Goal: Communication & Community: Answer question/provide support

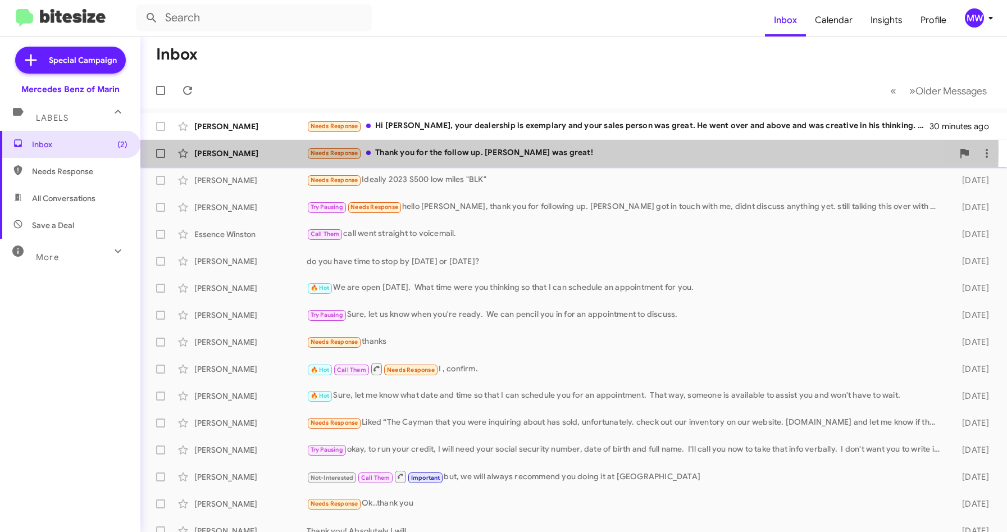
click at [472, 151] on div "Needs Response Thank you for the follow up. [PERSON_NAME] was great!" at bounding box center [630, 153] width 646 height 13
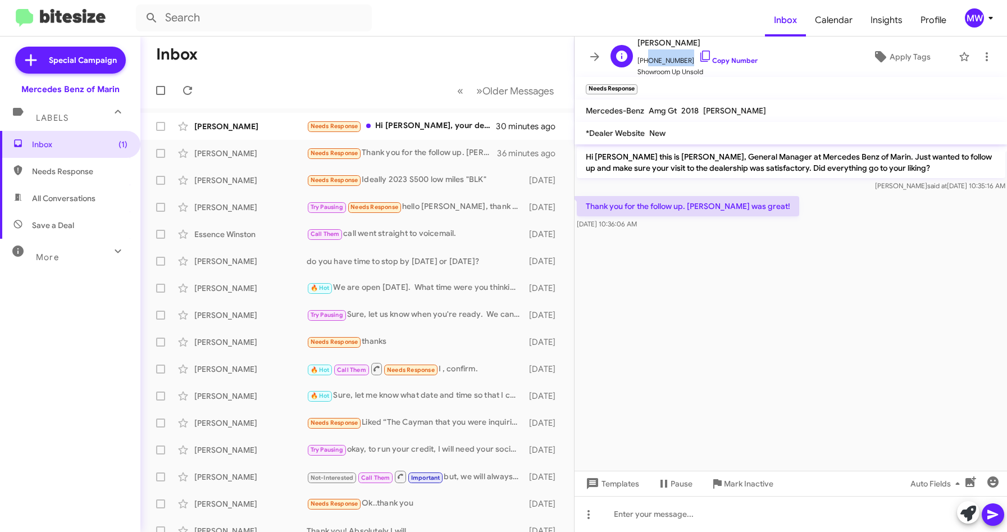
drag, startPoint x: 644, startPoint y: 62, endPoint x: 682, endPoint y: 62, distance: 38.2
click at [682, 62] on span "[PHONE_NUMBER] Copy Number" at bounding box center [697, 57] width 120 height 17
copy span "6509061771"
click at [712, 510] on div at bounding box center [790, 514] width 433 height 36
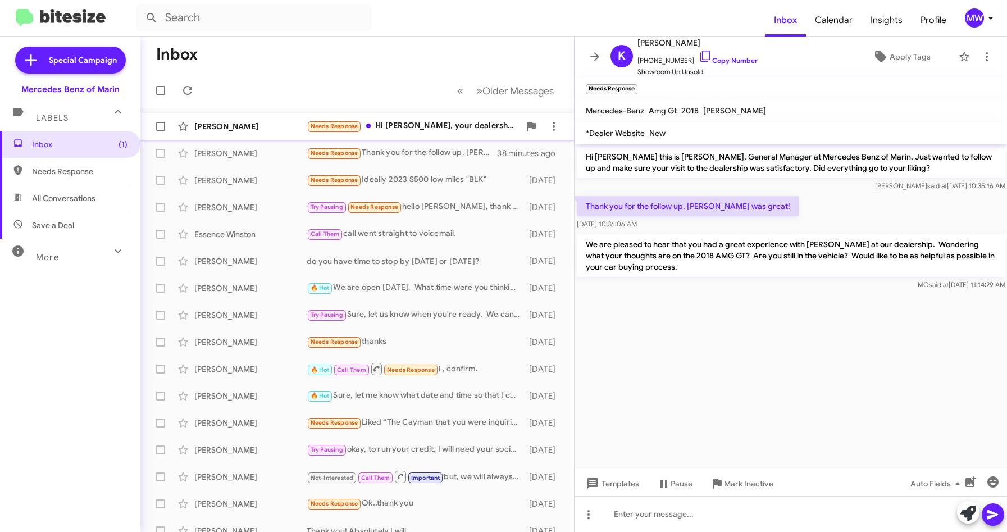
click at [411, 127] on div "Needs Response Hi [PERSON_NAME], your dealership is exemplary and your sales pe…" at bounding box center [413, 126] width 213 height 13
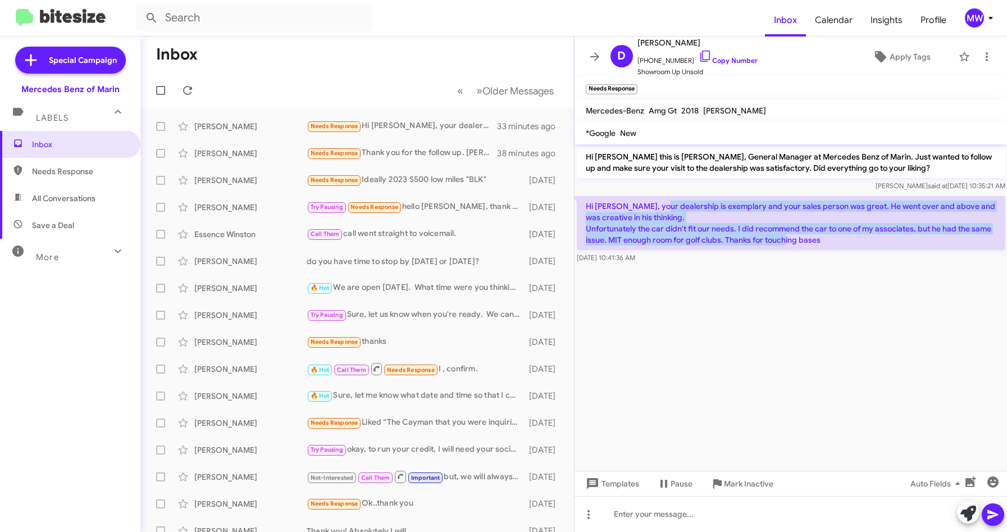
drag, startPoint x: 661, startPoint y: 207, endPoint x: 827, endPoint y: 246, distance: 170.8
click at [827, 246] on p "Hi [PERSON_NAME], your dealership is exemplary and your sales person was great.…" at bounding box center [791, 223] width 428 height 54
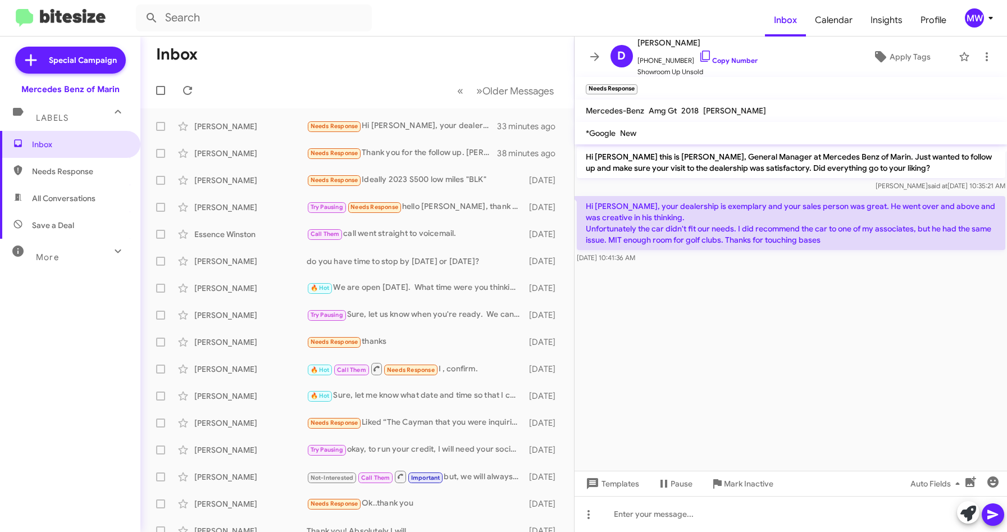
drag, startPoint x: 827, startPoint y: 246, endPoint x: 840, endPoint y: 309, distance: 63.5
click at [840, 309] on cdk-virtual-scroll-viewport "Hi [PERSON_NAME] this is [PERSON_NAME], General Manager at Mercedes Benz of Mar…" at bounding box center [790, 307] width 433 height 326
